Goal: Transaction & Acquisition: Subscribe to service/newsletter

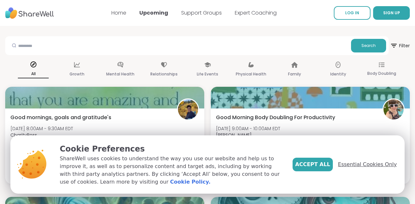
click at [365, 165] on span "Essential Cookies Only" at bounding box center [367, 165] width 59 height 8
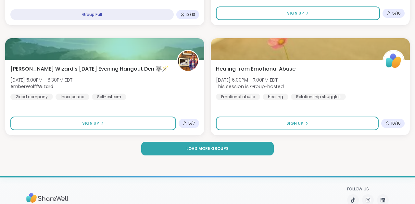
scroll to position [1940, 0]
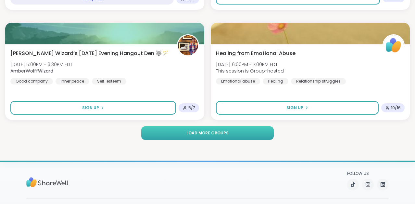
click at [254, 135] on button "Load more groups" at bounding box center [207, 134] width 132 height 14
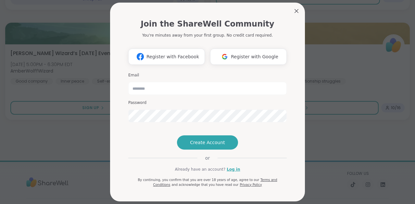
click at [300, 57] on div "Join the ShareWell Community You're minutes away from your first group. No cred…" at bounding box center [207, 102] width 195 height 199
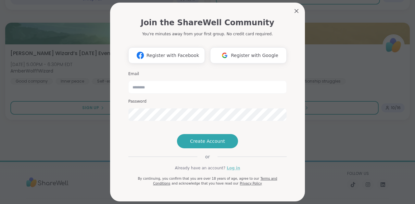
click at [235, 171] on link "Log in" at bounding box center [232, 168] width 13 height 6
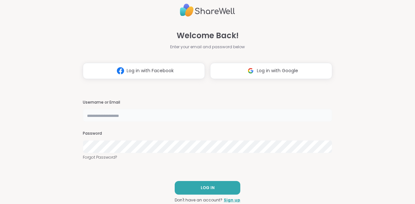
click at [110, 115] on input "text" at bounding box center [207, 115] width 249 height 13
type input "**********"
click at [104, 158] on link "Forgot Password?" at bounding box center [207, 158] width 249 height 6
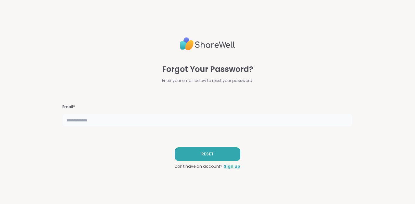
click at [90, 123] on input "text" at bounding box center [207, 120] width 290 height 13
type input "**********"
click at [189, 153] on button "RESET" at bounding box center [208, 155] width 66 height 14
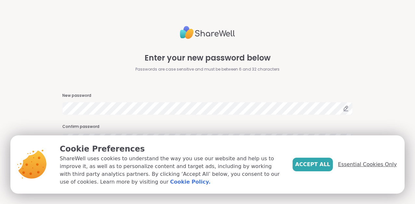
click at [350, 164] on span "Essential Cookies Only" at bounding box center [367, 165] width 59 height 8
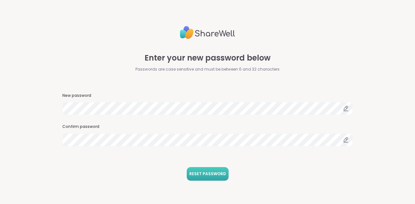
click at [209, 176] on span "RESET PASSWORD" at bounding box center [207, 174] width 37 height 6
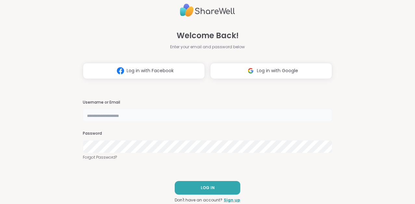
click at [150, 116] on input "text" at bounding box center [207, 115] width 249 height 13
type input "**********"
click at [204, 190] on span "LOG IN" at bounding box center [208, 188] width 14 height 6
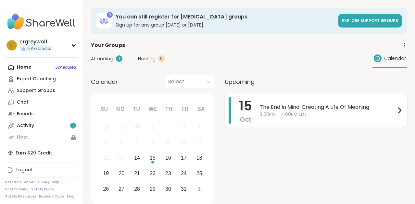
click at [398, 109] on icon at bounding box center [399, 111] width 8 height 8
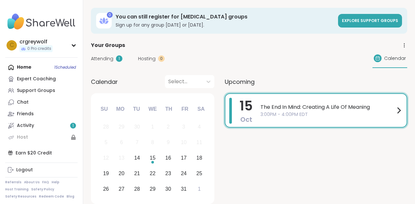
click at [155, 157] on div "15" at bounding box center [153, 158] width 6 height 9
click at [139, 157] on div "14" at bounding box center [137, 158] width 6 height 9
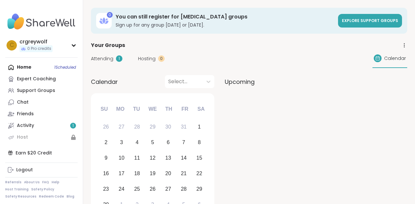
click at [264, 100] on div at bounding box center [316, 157] width 182 height 129
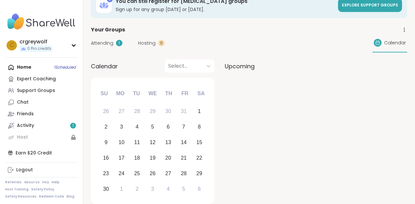
scroll to position [31, 0]
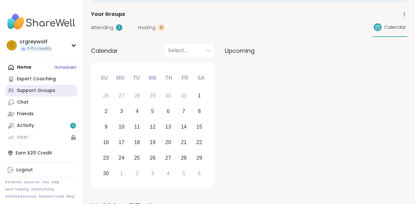
click at [52, 92] on div "Support Groups" at bounding box center [36, 91] width 38 height 6
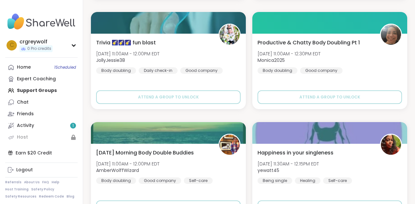
scroll to position [452, 0]
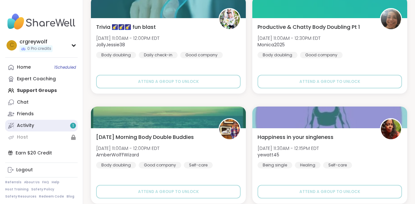
click at [34, 126] on link "Activity 1" at bounding box center [41, 126] width 72 height 12
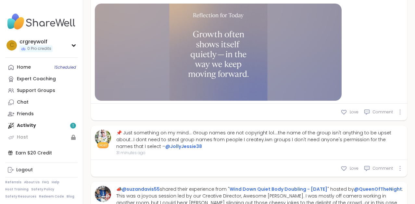
scroll to position [545, 0]
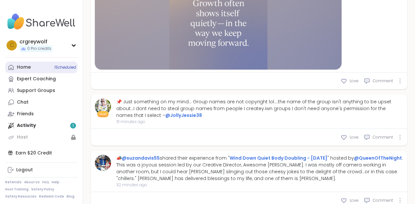
click at [25, 70] on div "Home 1 Scheduled" at bounding box center [24, 67] width 14 height 6
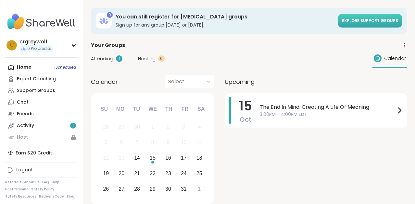
click at [353, 25] on link "Explore support groups" at bounding box center [370, 21] width 64 height 14
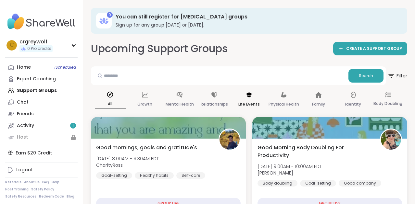
click at [256, 103] on p "Life Events" at bounding box center [248, 105] width 21 height 8
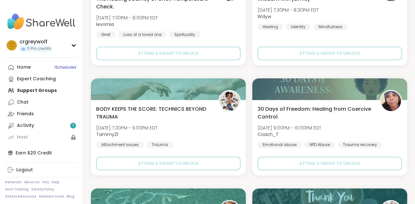
scroll to position [840, 0]
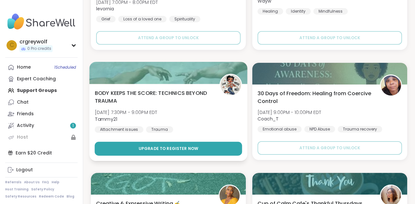
click at [214, 148] on button "Upgrade to register now" at bounding box center [168, 149] width 147 height 14
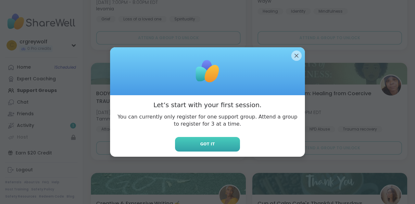
click at [222, 143] on button "Got it" at bounding box center [207, 144] width 65 height 15
